Goal: Task Accomplishment & Management: Manage account settings

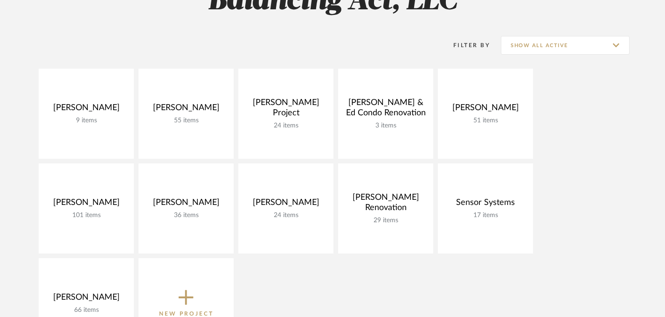
scroll to position [106, 0]
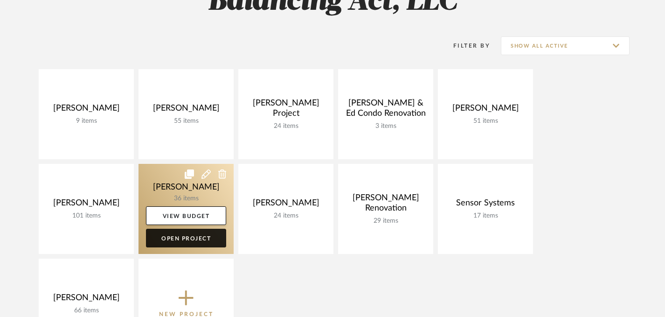
click at [167, 238] on link "Open Project" at bounding box center [186, 238] width 80 height 19
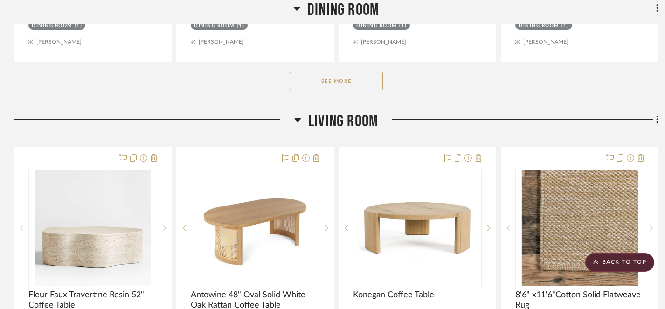
scroll to position [595, 0]
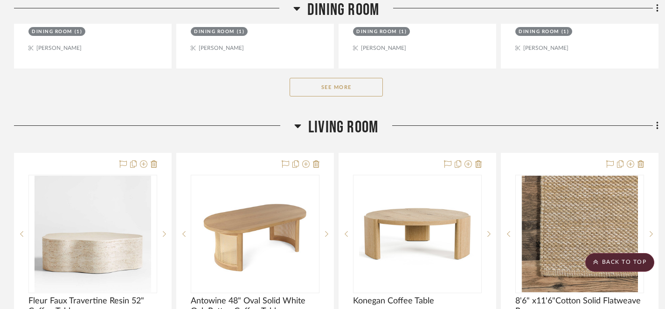
click at [343, 90] on button "See More" at bounding box center [336, 87] width 93 height 19
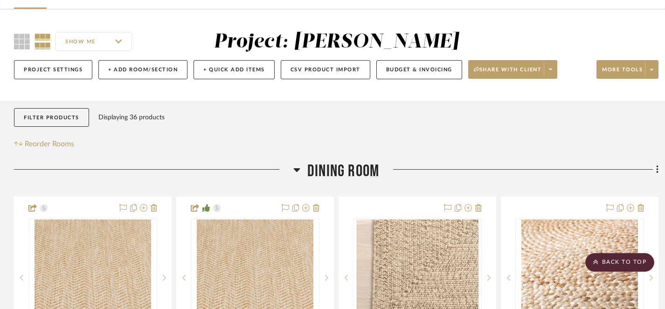
scroll to position [57, 0]
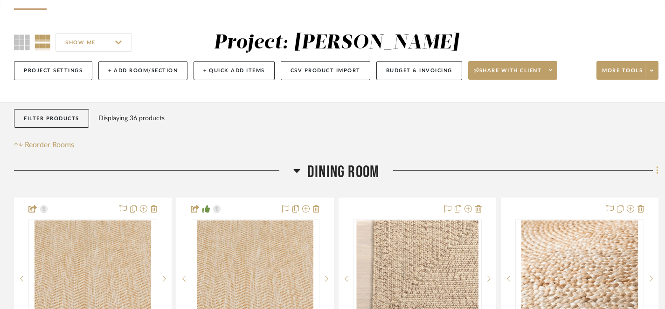
click at [657, 170] on icon at bounding box center [657, 171] width 3 height 10
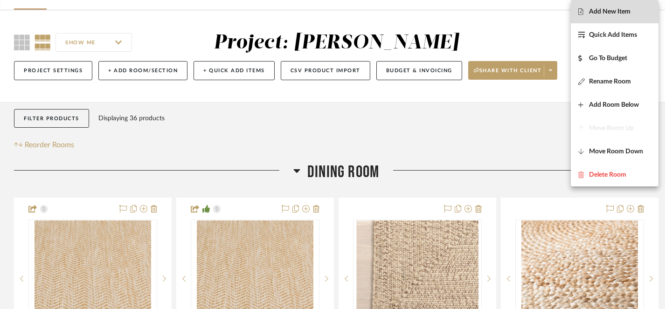
click at [608, 13] on span "Add New Item" at bounding box center [610, 12] width 42 height 8
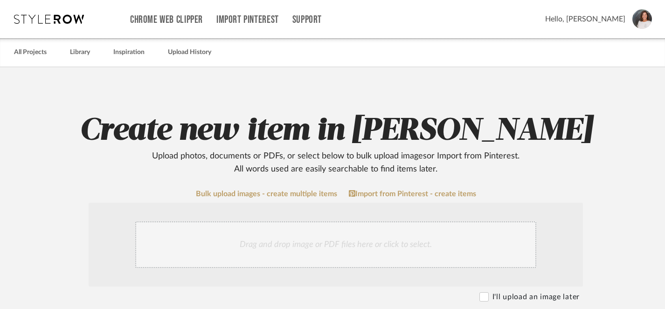
click at [337, 244] on div "Drag and drop image or PDF files here or click to select." at bounding box center [335, 245] width 401 height 47
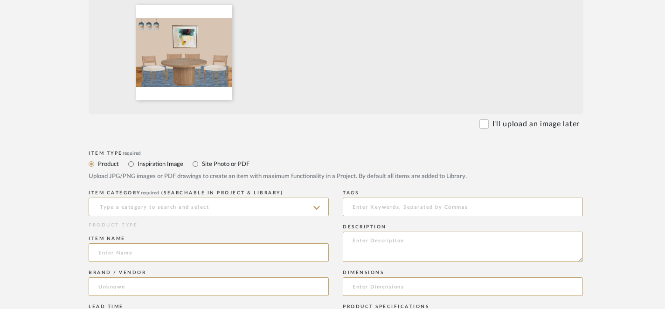
scroll to position [273, 0]
click at [132, 165] on input "Inspiration Image" at bounding box center [130, 163] width 11 height 11
radio input "true"
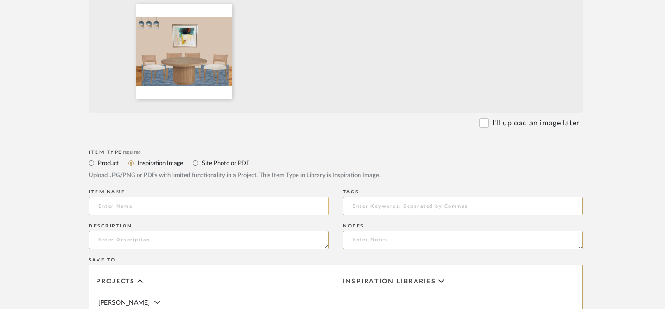
click at [162, 205] on input at bounding box center [209, 206] width 240 height 19
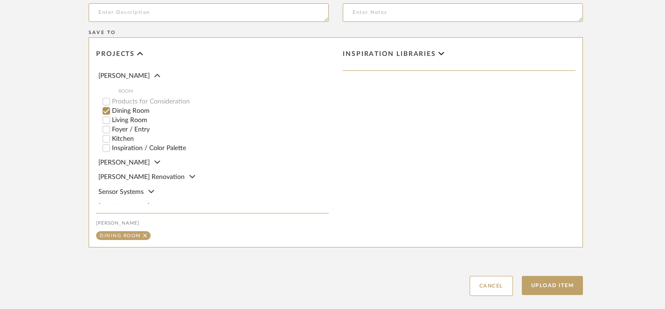
scroll to position [554, 0]
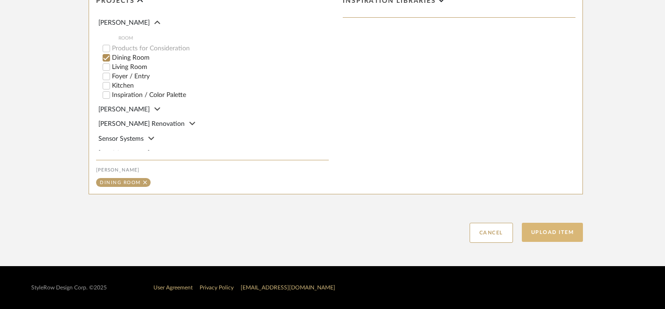
type input "Updated Mood Board [DATE]"
click at [549, 235] on button "Upload Item" at bounding box center [553, 232] width 62 height 19
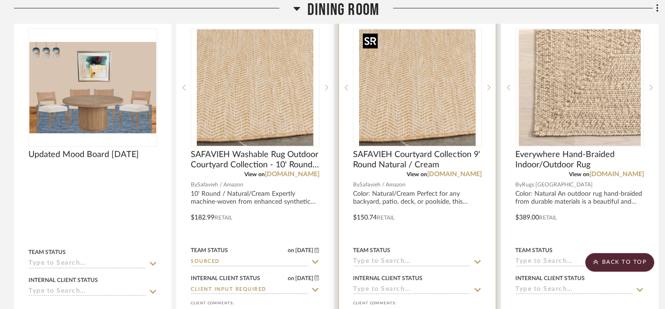
scroll to position [250, 0]
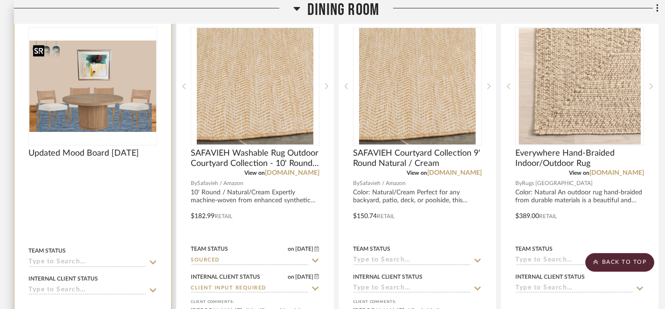
click at [104, 98] on img "0" at bounding box center [92, 86] width 127 height 91
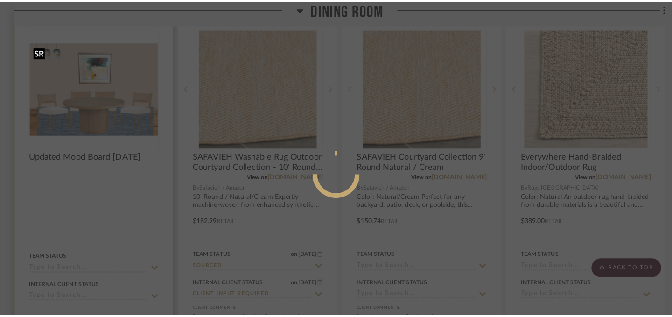
scroll to position [0, 0]
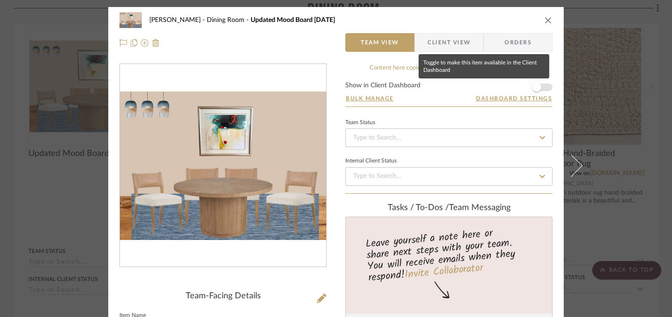
click at [533, 88] on span "button" at bounding box center [536, 87] width 9 height 9
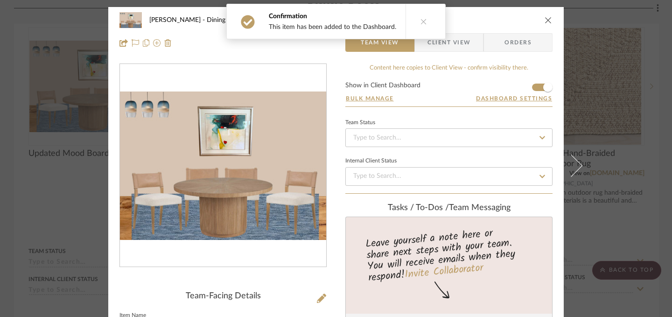
click at [545, 17] on icon "close" at bounding box center [547, 19] width 7 height 7
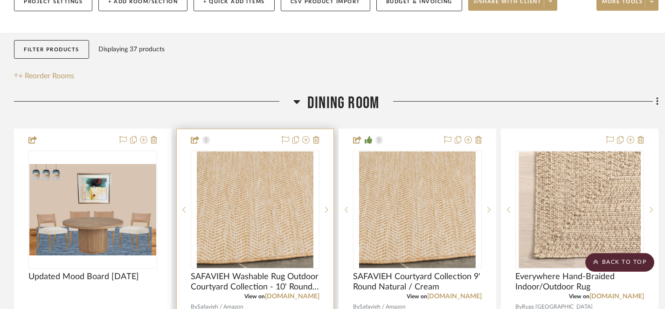
scroll to position [125, 0]
click at [316, 143] on icon at bounding box center [316, 140] width 7 height 7
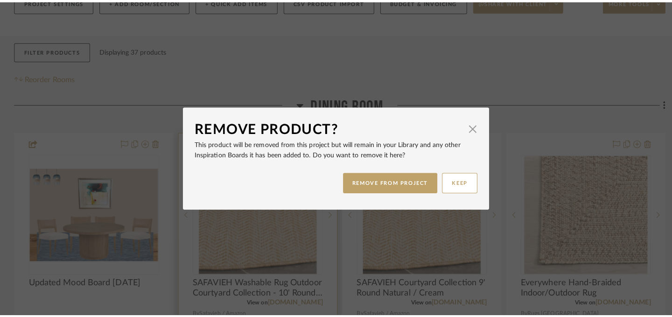
scroll to position [0, 0]
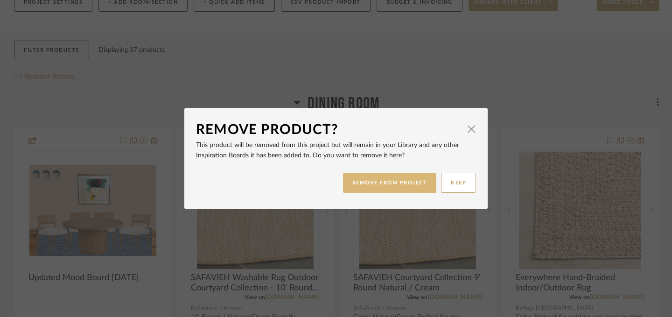
click at [360, 180] on button "REMOVE FROM PROJECT" at bounding box center [390, 183] width 94 height 20
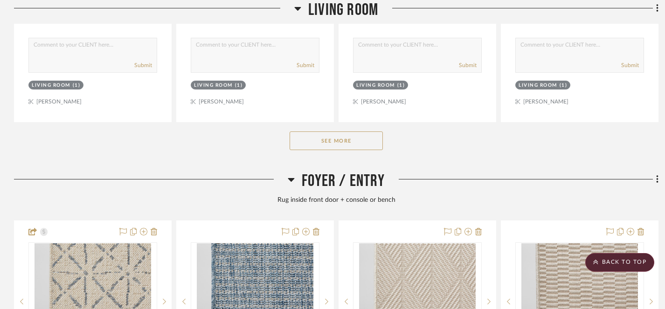
scroll to position [1879, 0]
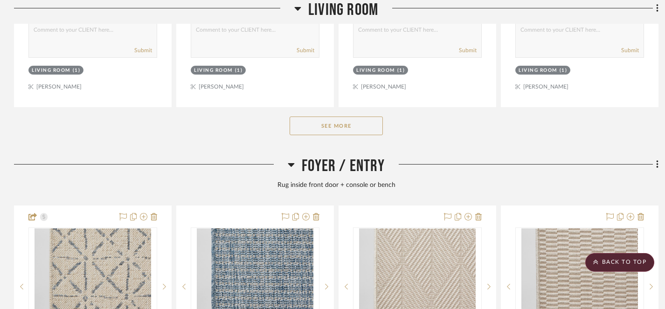
click at [344, 124] on button "See More" at bounding box center [336, 126] width 93 height 19
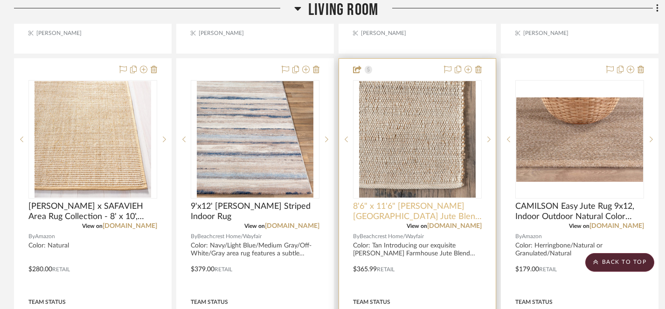
scroll to position [1924, 0]
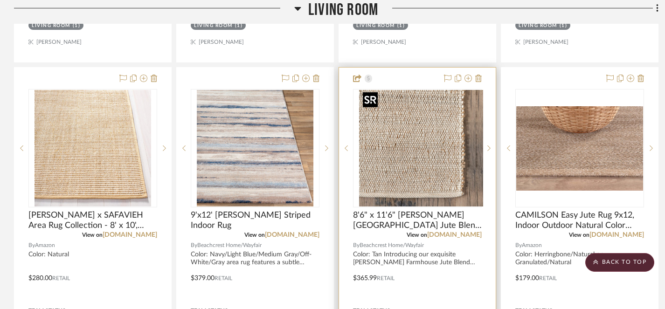
click at [423, 151] on img "0" at bounding box center [425, 148] width 117 height 117
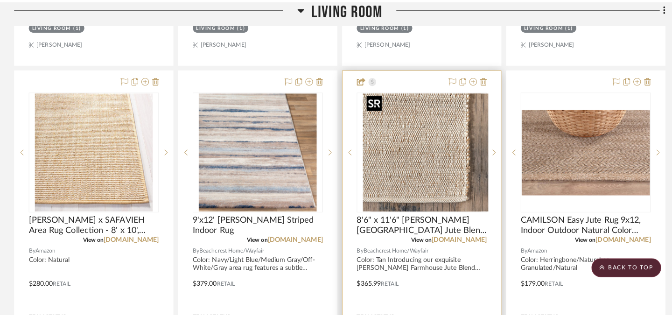
scroll to position [0, 0]
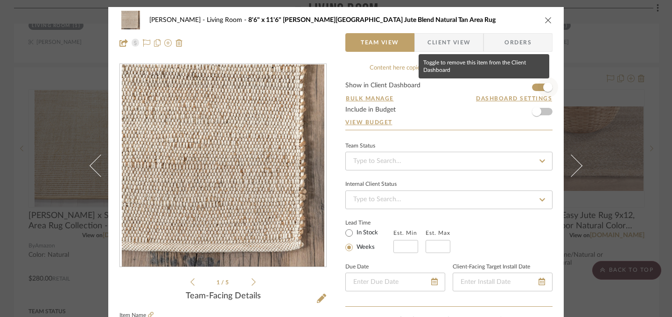
click at [543, 87] on span "button" at bounding box center [547, 87] width 9 height 9
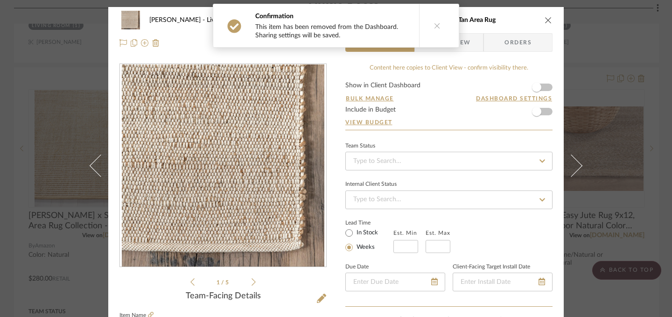
click at [545, 20] on icon "close" at bounding box center [547, 19] width 7 height 7
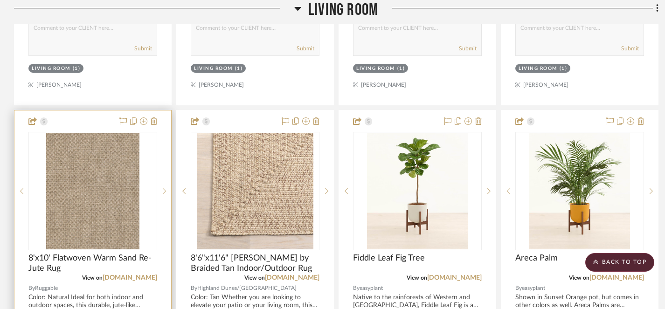
scroll to position [2288, 0]
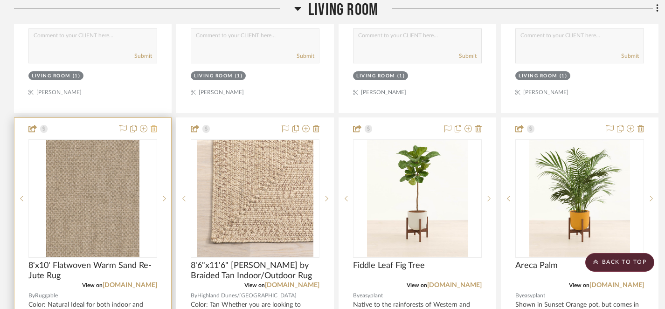
click at [154, 125] on icon at bounding box center [154, 128] width 7 height 7
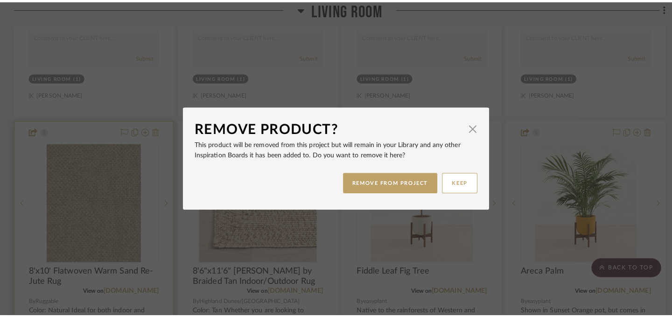
scroll to position [0, 0]
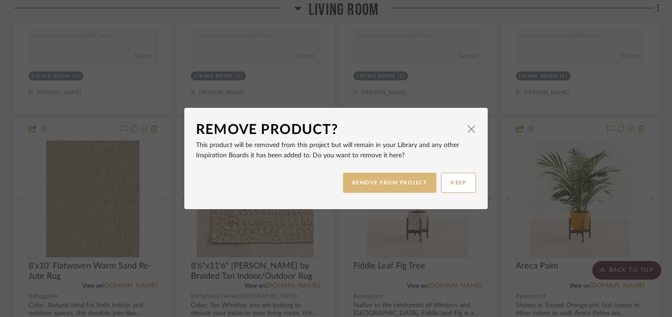
click at [393, 184] on button "REMOVE FROM PROJECT" at bounding box center [390, 183] width 94 height 20
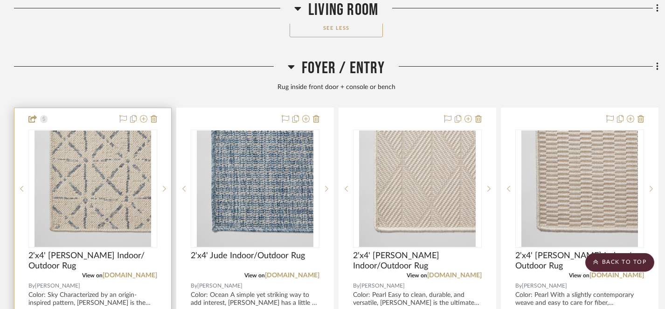
scroll to position [3218, 0]
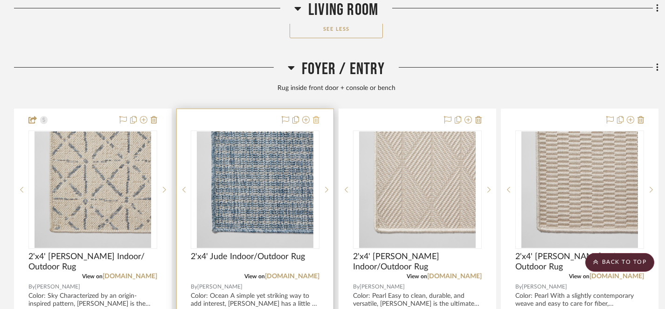
click at [318, 118] on icon at bounding box center [316, 119] width 7 height 7
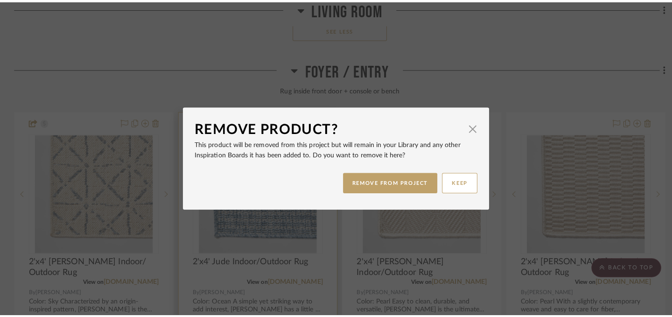
scroll to position [0, 0]
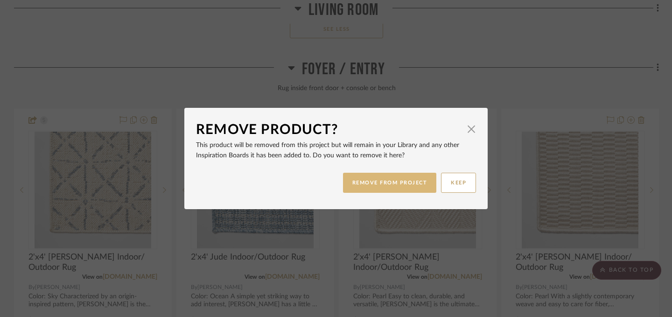
click at [376, 186] on button "REMOVE FROM PROJECT" at bounding box center [390, 183] width 94 height 20
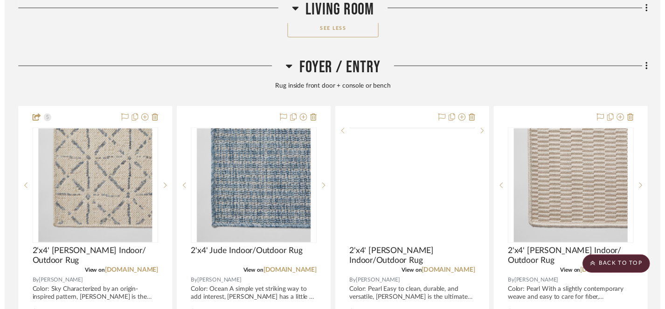
scroll to position [3218, 0]
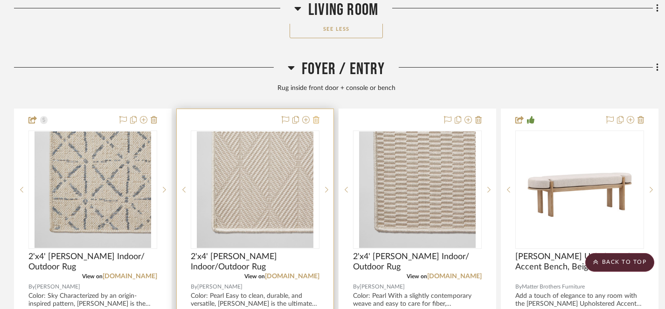
click at [317, 117] on icon at bounding box center [316, 119] width 7 height 7
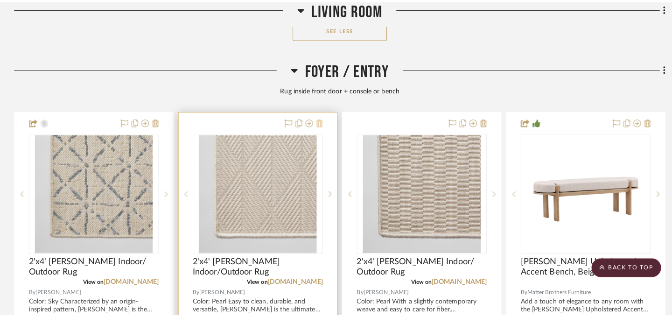
scroll to position [0, 0]
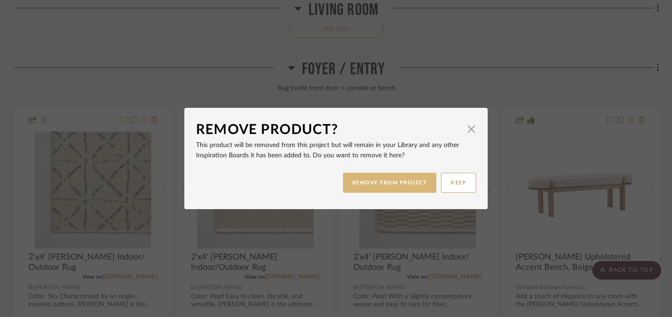
click at [364, 181] on button "REMOVE FROM PROJECT" at bounding box center [390, 183] width 94 height 20
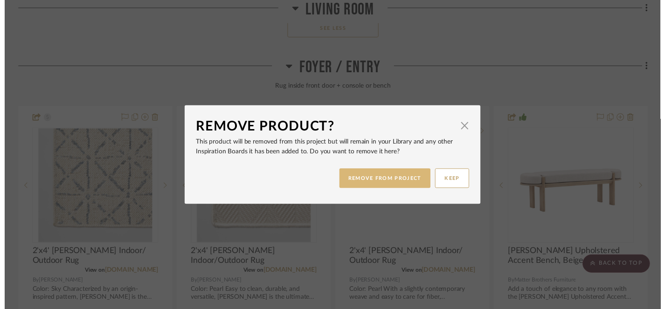
scroll to position [3218, 0]
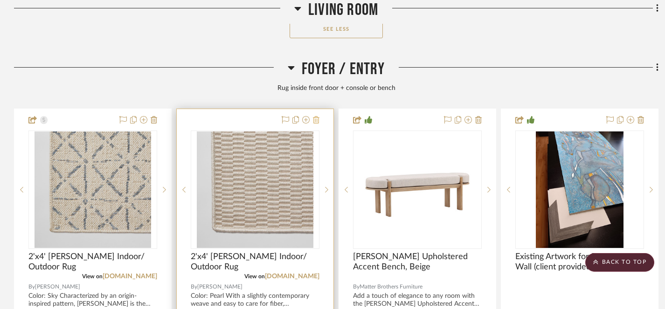
click at [316, 116] on icon at bounding box center [316, 119] width 7 height 7
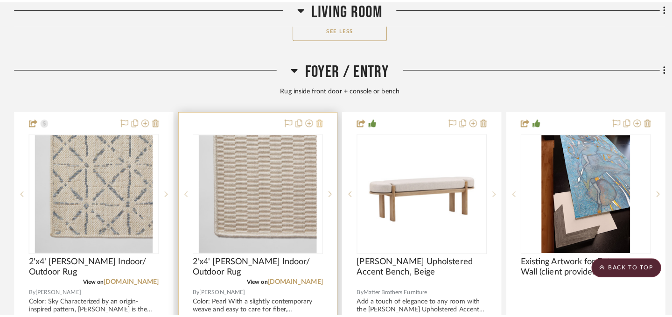
scroll to position [0, 0]
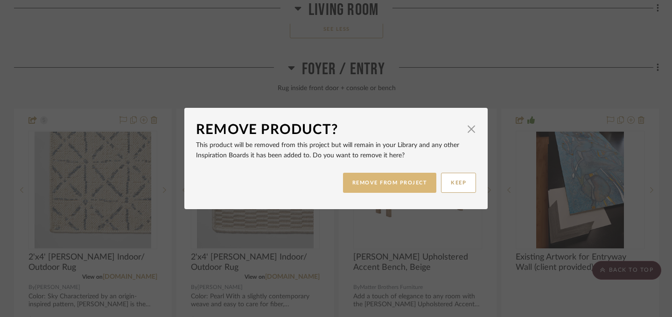
click at [365, 182] on button "REMOVE FROM PROJECT" at bounding box center [390, 183] width 94 height 20
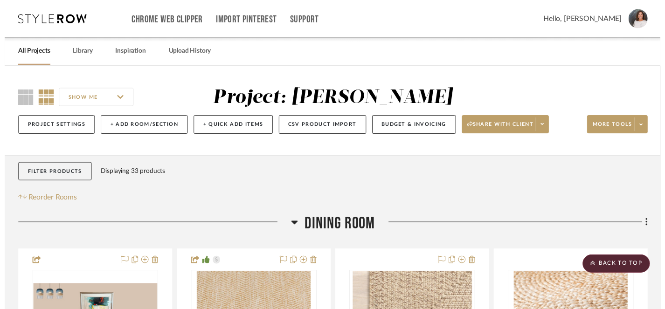
scroll to position [3218, 0]
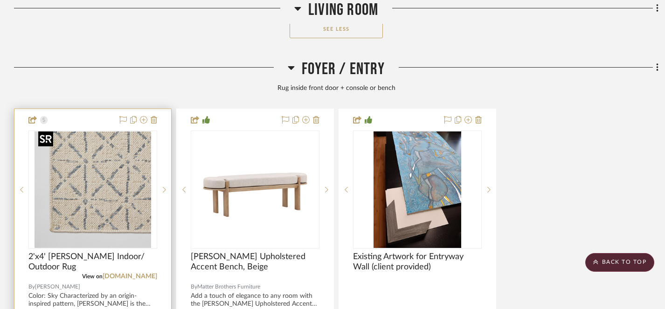
click at [115, 219] on img "0" at bounding box center [93, 190] width 117 height 117
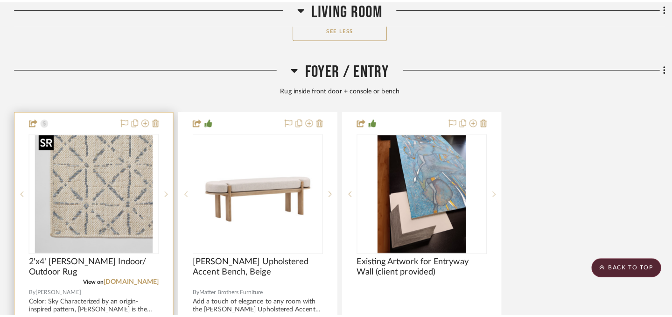
scroll to position [0, 0]
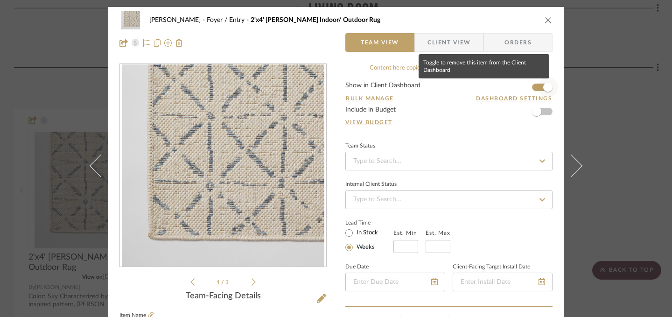
click at [545, 87] on span "button" at bounding box center [547, 87] width 9 height 9
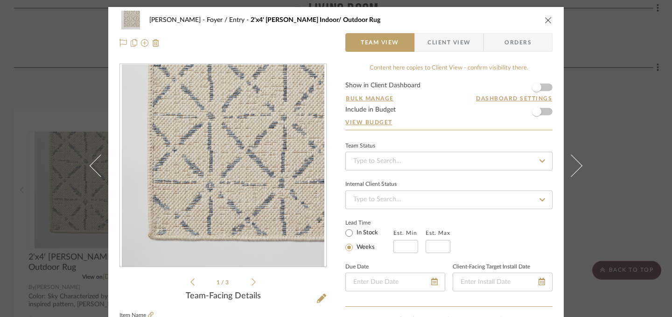
click at [545, 21] on icon "close" at bounding box center [547, 19] width 7 height 7
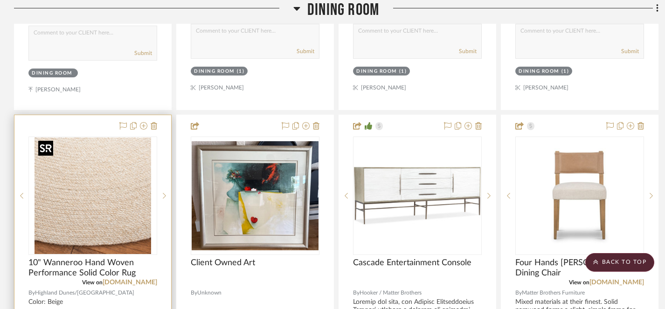
scroll to position [544, 0]
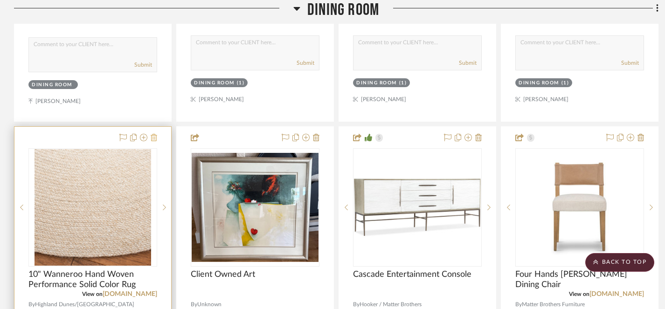
click at [153, 139] on icon at bounding box center [154, 137] width 7 height 7
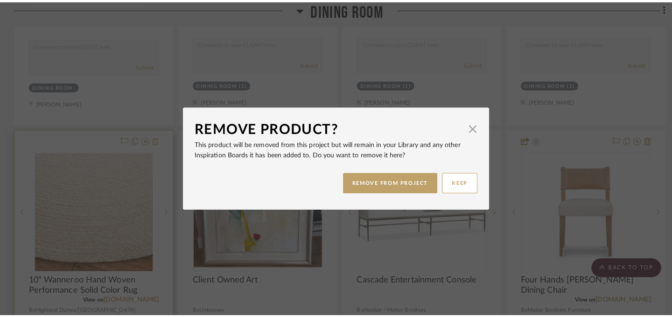
scroll to position [0, 0]
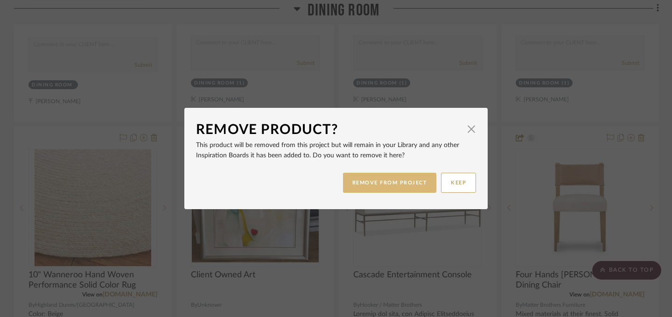
click at [369, 186] on button "REMOVE FROM PROJECT" at bounding box center [390, 183] width 94 height 20
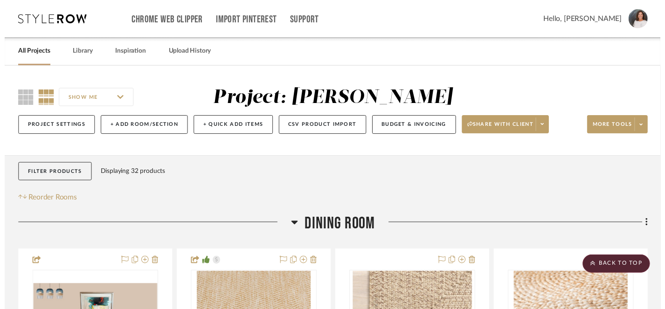
scroll to position [544, 0]
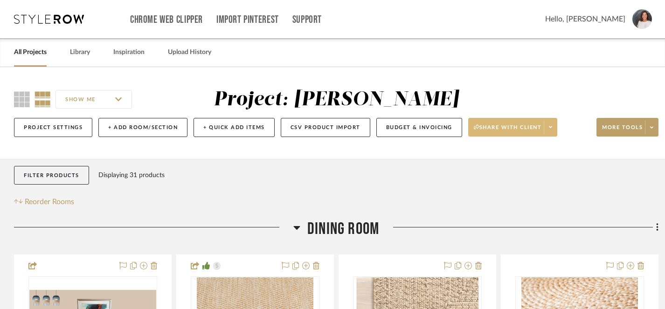
click at [510, 126] on span "Share with client" at bounding box center [508, 131] width 68 height 14
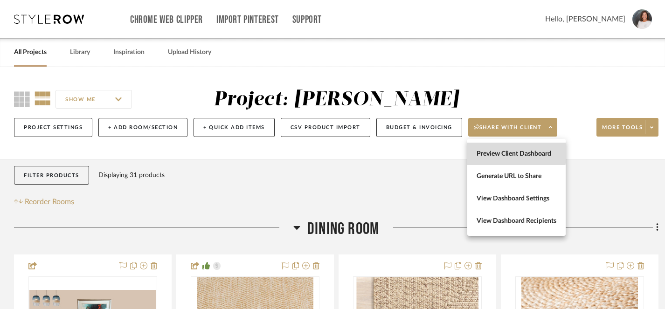
click at [500, 153] on span "Preview Client Dashboard" at bounding box center [517, 154] width 80 height 8
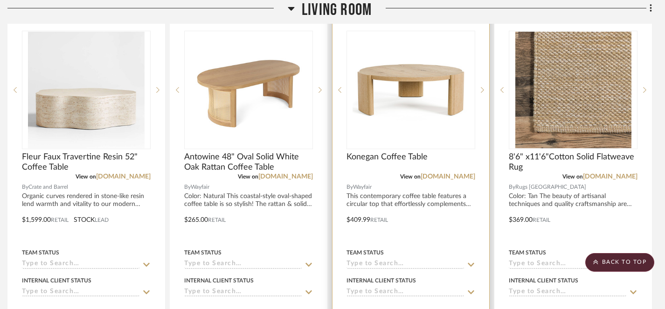
scroll to position [743, 7]
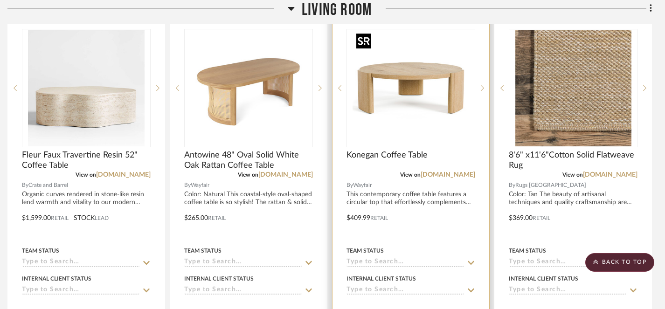
click at [393, 70] on img "0" at bounding box center [411, 88] width 117 height 117
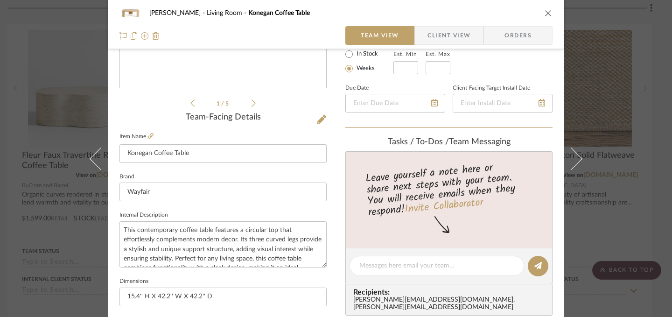
scroll to position [169, 0]
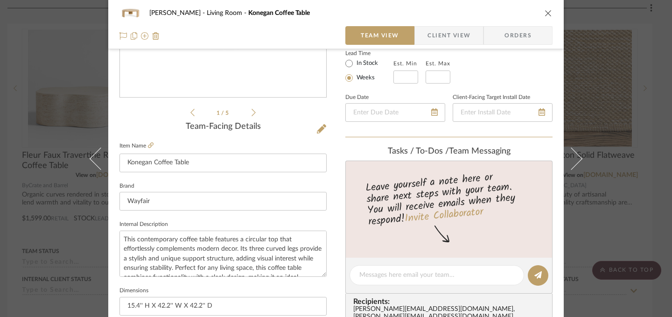
click at [151, 145] on fieldset "Item Name Konegan Coffee Table" at bounding box center [222, 155] width 207 height 33
click at [148, 144] on icon at bounding box center [151, 145] width 6 height 6
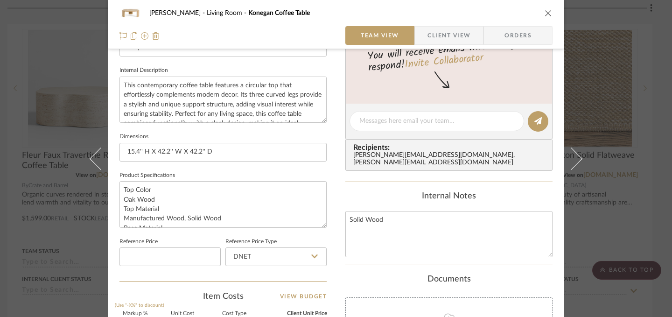
scroll to position [327, 0]
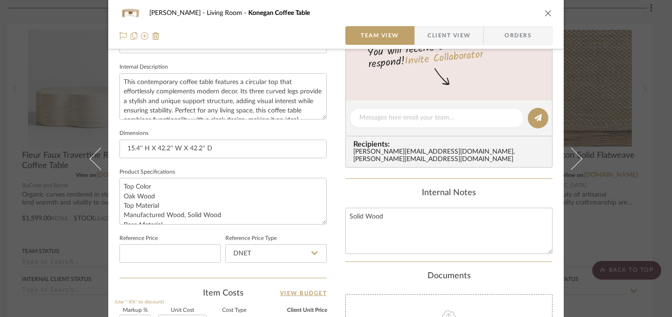
click at [544, 15] on icon "close" at bounding box center [547, 12] width 7 height 7
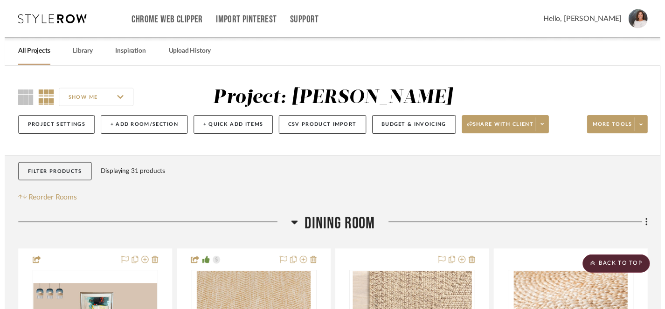
scroll to position [743, 7]
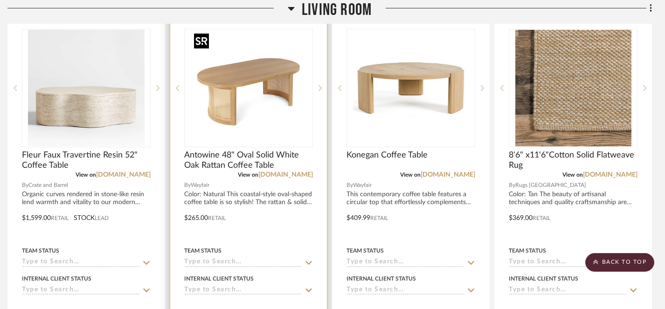
click at [230, 110] on img "0" at bounding box center [248, 88] width 117 height 117
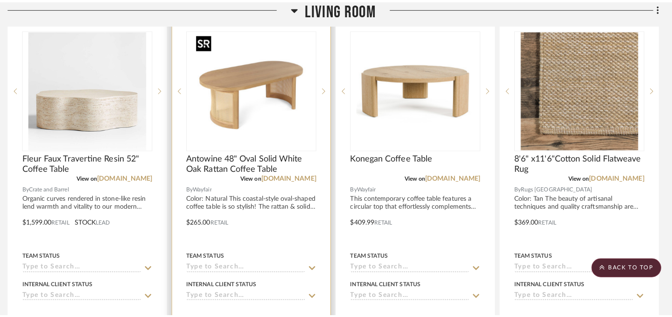
scroll to position [0, 0]
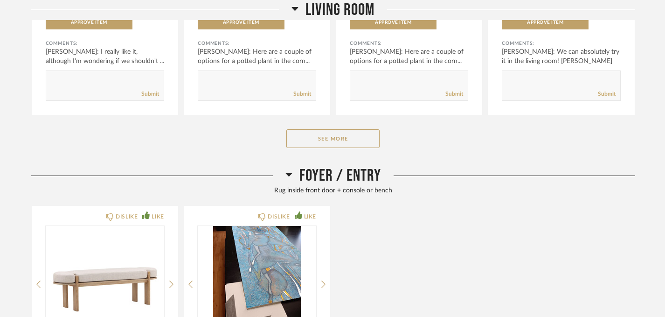
scroll to position [791, 0]
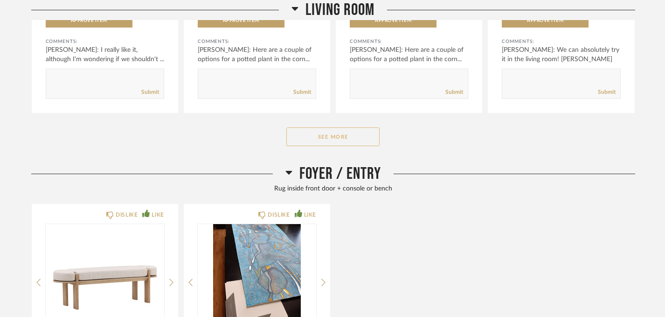
click at [329, 137] on button "See More" at bounding box center [332, 136] width 93 height 19
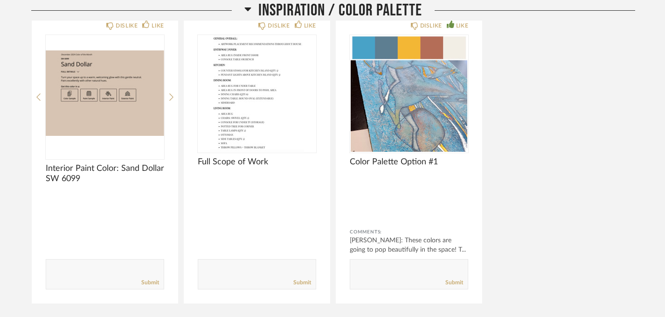
scroll to position [2114, 0]
